Goal: Transaction & Acquisition: Book appointment/travel/reservation

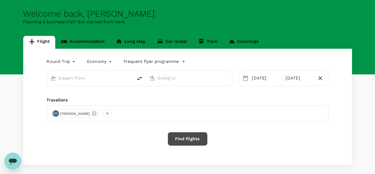
scroll to position [30, 0]
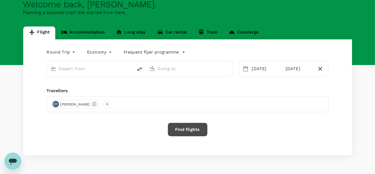
type input "Singapore Changi (SIN)"
type input "[PERSON_NAME][GEOGRAPHIC_DATA][PERSON_NAME] (SYD)"
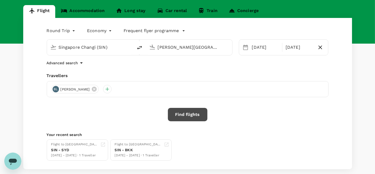
scroll to position [59, 0]
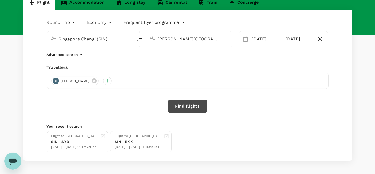
click at [191, 106] on button "Find flights" at bounding box center [188, 105] width 40 height 13
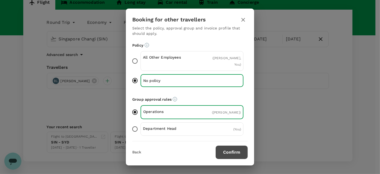
click at [237, 151] on button "Confirm" at bounding box center [232, 151] width 32 height 13
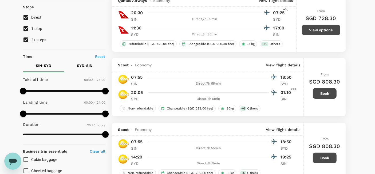
scroll to position [59, 0]
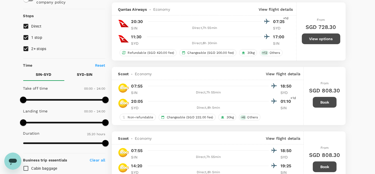
click at [312, 41] on button "View options" at bounding box center [321, 38] width 38 height 11
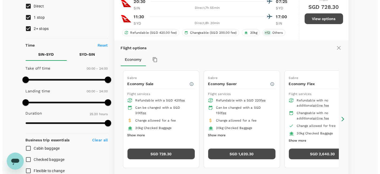
scroll to position [91, 0]
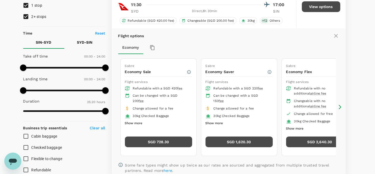
click at [216, 121] on button "Show more" at bounding box center [215, 123] width 18 height 7
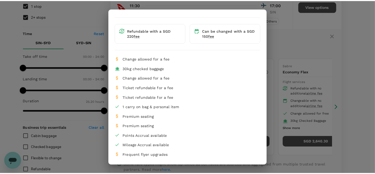
scroll to position [40, 0]
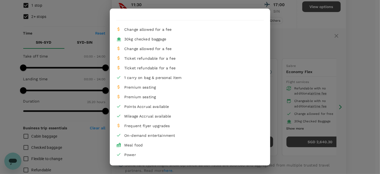
click at [301, 51] on div "Economy Saver Refundable with a SGD 220 fee Can be changed with a SGD 150 fee C…" at bounding box center [190, 87] width 380 height 174
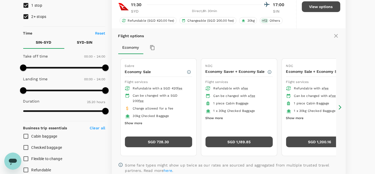
click at [173, 139] on button "SGD 728.30" at bounding box center [158, 141] width 67 height 11
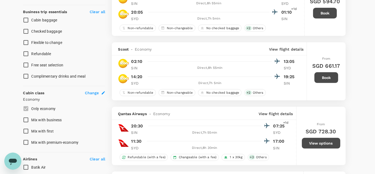
scroll to position [262, 0]
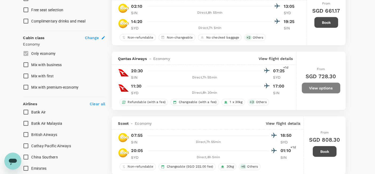
click at [315, 90] on button "View options" at bounding box center [321, 88] width 38 height 11
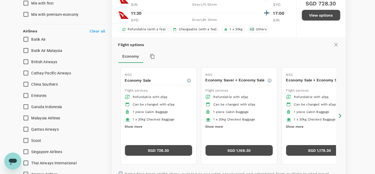
scroll to position [343, 0]
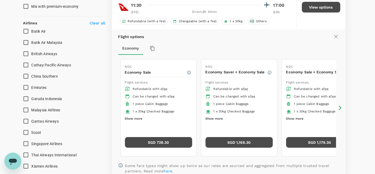
click at [133, 118] on button "Show more" at bounding box center [134, 118] width 18 height 7
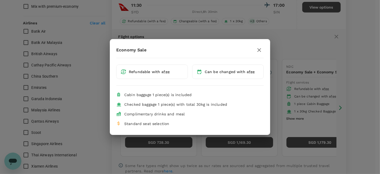
click at [259, 51] on icon "button" at bounding box center [259, 50] width 6 height 6
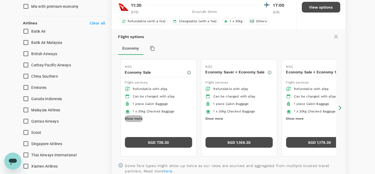
click at [137, 116] on button "Show more" at bounding box center [134, 118] width 18 height 7
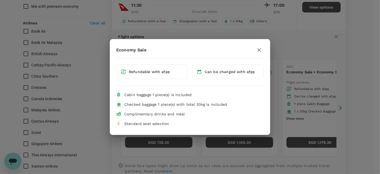
click at [256, 52] on icon "button" at bounding box center [259, 50] width 6 height 6
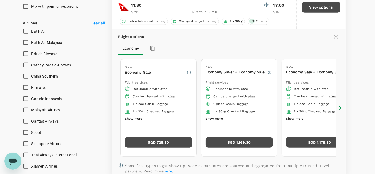
click at [219, 118] on button "Show more" at bounding box center [215, 118] width 18 height 7
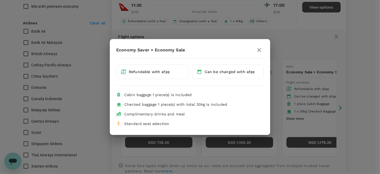
click at [260, 49] on icon "button" at bounding box center [259, 50] width 4 height 4
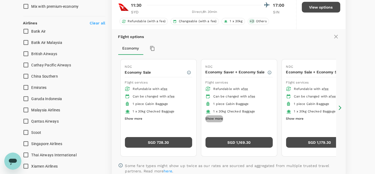
click at [217, 119] on button "Show more" at bounding box center [215, 118] width 18 height 7
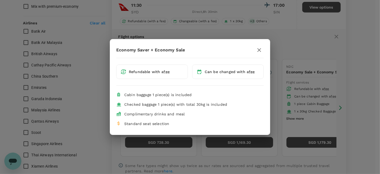
click at [261, 51] on icon "button" at bounding box center [259, 50] width 6 height 6
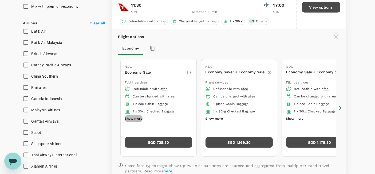
click at [140, 116] on button "Show more" at bounding box center [134, 118] width 18 height 7
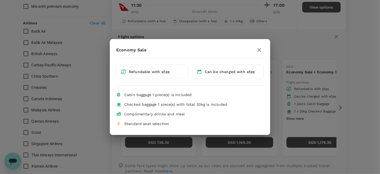
click at [258, 50] on icon "button" at bounding box center [259, 50] width 6 height 6
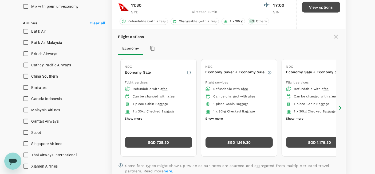
click at [293, 118] on button "Show more" at bounding box center [295, 118] width 18 height 7
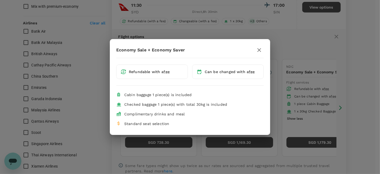
click at [260, 49] on icon "button" at bounding box center [259, 50] width 6 height 6
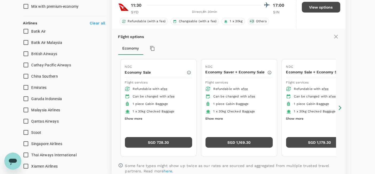
click at [135, 116] on button "Show more" at bounding box center [134, 118] width 18 height 7
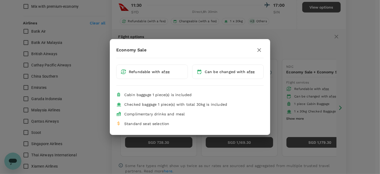
click at [260, 49] on icon "button" at bounding box center [259, 50] width 6 height 6
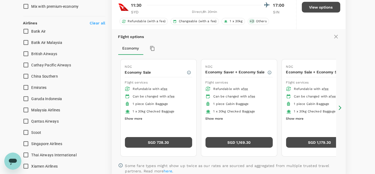
click at [136, 115] on button "Show more" at bounding box center [134, 118] width 18 height 7
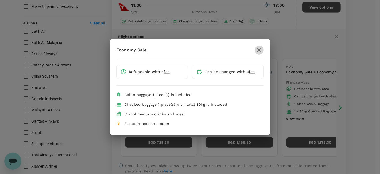
click at [256, 49] on icon "button" at bounding box center [259, 50] width 6 height 6
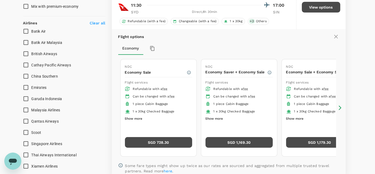
click at [210, 117] on button "Show more" at bounding box center [215, 118] width 18 height 7
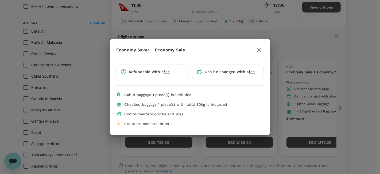
click at [257, 48] on icon "button" at bounding box center [259, 50] width 6 height 6
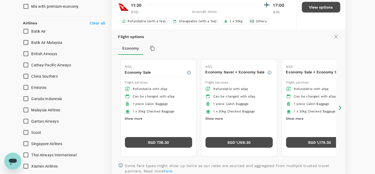
click at [339, 108] on icon at bounding box center [340, 107] width 5 height 5
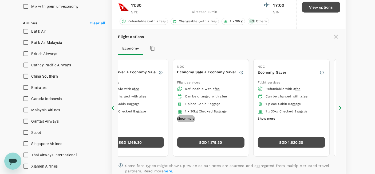
click at [188, 117] on button "Show more" at bounding box center [186, 118] width 18 height 7
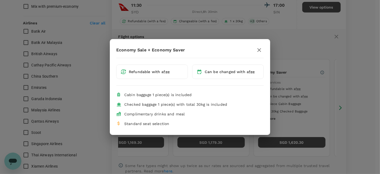
click at [258, 49] on icon "button" at bounding box center [259, 50] width 6 height 6
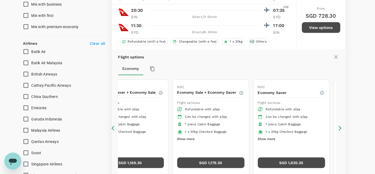
scroll to position [313, 0]
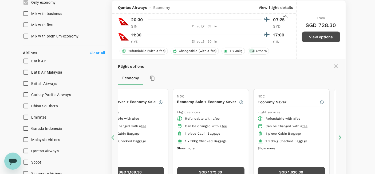
click at [339, 136] on icon at bounding box center [340, 137] width 5 height 5
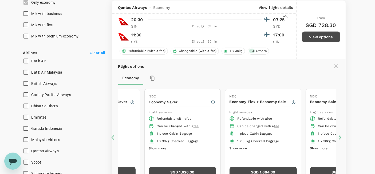
click at [113, 138] on icon at bounding box center [113, 137] width 3 height 5
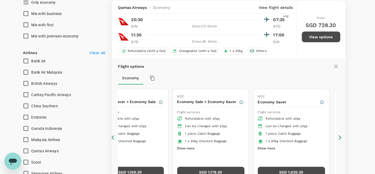
click at [115, 137] on icon at bounding box center [114, 137] width 5 height 5
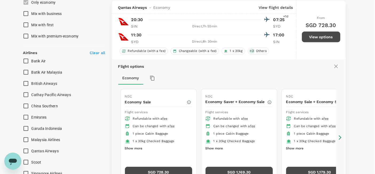
click at [115, 137] on icon at bounding box center [114, 137] width 5 height 5
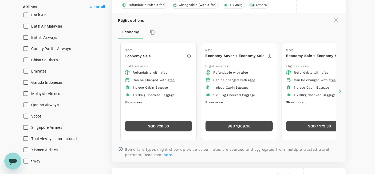
scroll to position [373, 0]
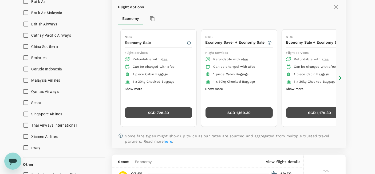
click at [132, 87] on button "Show more" at bounding box center [134, 88] width 18 height 7
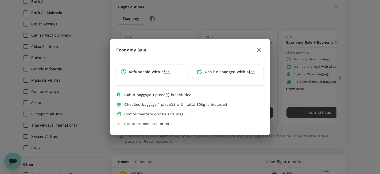
click at [261, 47] on icon "button" at bounding box center [259, 50] width 6 height 6
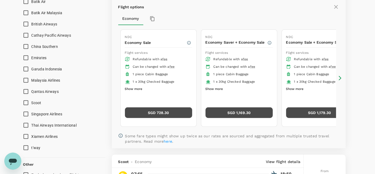
click at [218, 87] on button "Show more" at bounding box center [215, 88] width 18 height 7
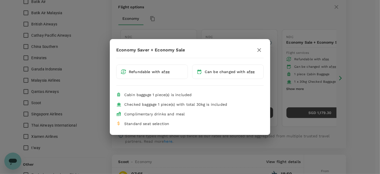
click at [260, 48] on icon "button" at bounding box center [259, 50] width 6 height 6
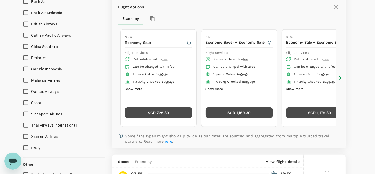
click at [294, 88] on button "Show more" at bounding box center [295, 88] width 18 height 7
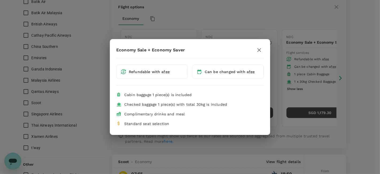
click at [259, 50] on icon "button" at bounding box center [259, 50] width 4 height 4
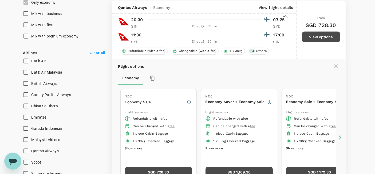
scroll to position [343, 0]
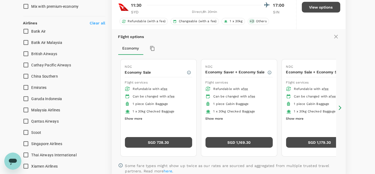
click at [136, 117] on button "Show more" at bounding box center [134, 118] width 18 height 7
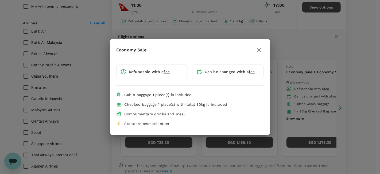
click at [260, 51] on icon "button" at bounding box center [259, 50] width 6 height 6
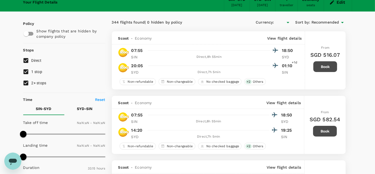
type input "SGD"
type input "1440"
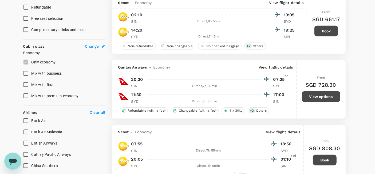
scroll to position [262, 0]
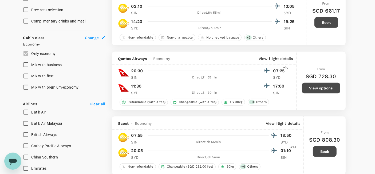
click at [311, 83] on button "View options" at bounding box center [321, 88] width 38 height 11
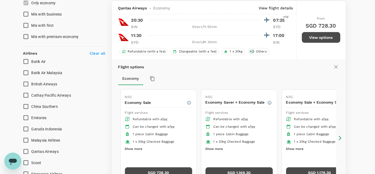
scroll to position [313, 0]
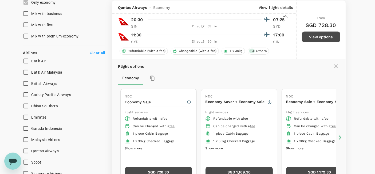
click at [135, 145] on button "Show more" at bounding box center [134, 148] width 18 height 7
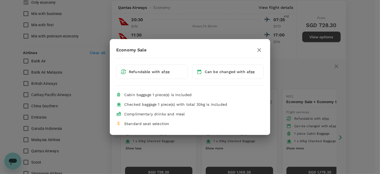
click at [261, 49] on icon "button" at bounding box center [259, 50] width 6 height 6
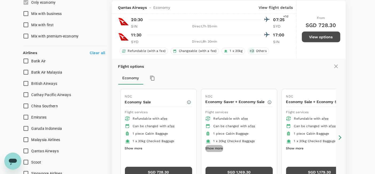
click at [211, 146] on button "Show more" at bounding box center [215, 148] width 18 height 7
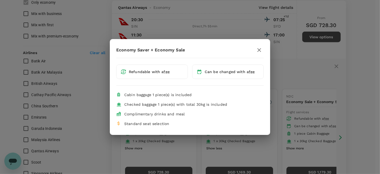
click at [258, 51] on icon "button" at bounding box center [259, 50] width 4 height 4
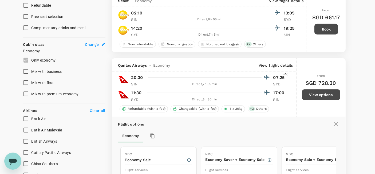
scroll to position [254, 0]
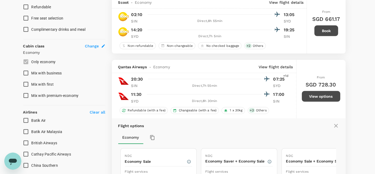
click at [337, 126] on icon at bounding box center [336, 125] width 6 height 6
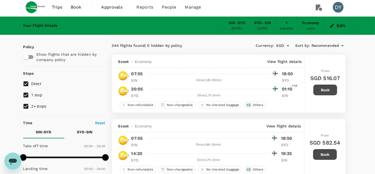
scroll to position [0, 0]
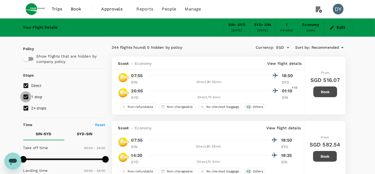
click at [26, 96] on input "1 stop" at bounding box center [25, 96] width 11 height 11
checkbox input "false"
click at [26, 109] on input "2+ stops" at bounding box center [25, 107] width 11 height 11
checkbox input "false"
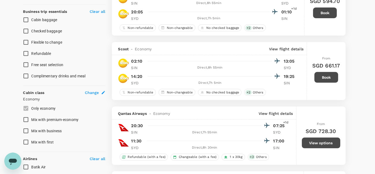
scroll to position [237, 0]
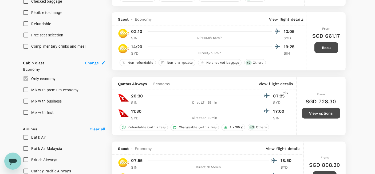
click at [321, 113] on button "View options" at bounding box center [321, 113] width 38 height 11
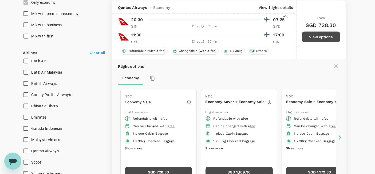
scroll to position [367, 0]
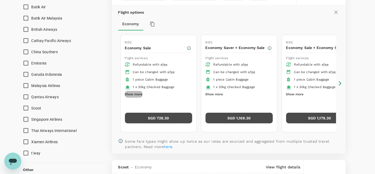
click at [131, 93] on button "Show more" at bounding box center [134, 94] width 18 height 7
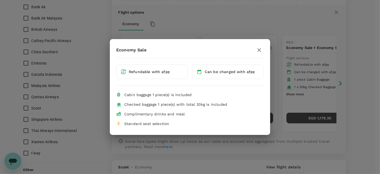
click at [259, 49] on icon "button" at bounding box center [259, 50] width 6 height 6
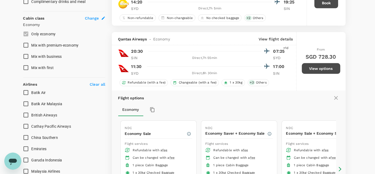
scroll to position [278, 0]
